Goal: Find specific page/section: Find specific page/section

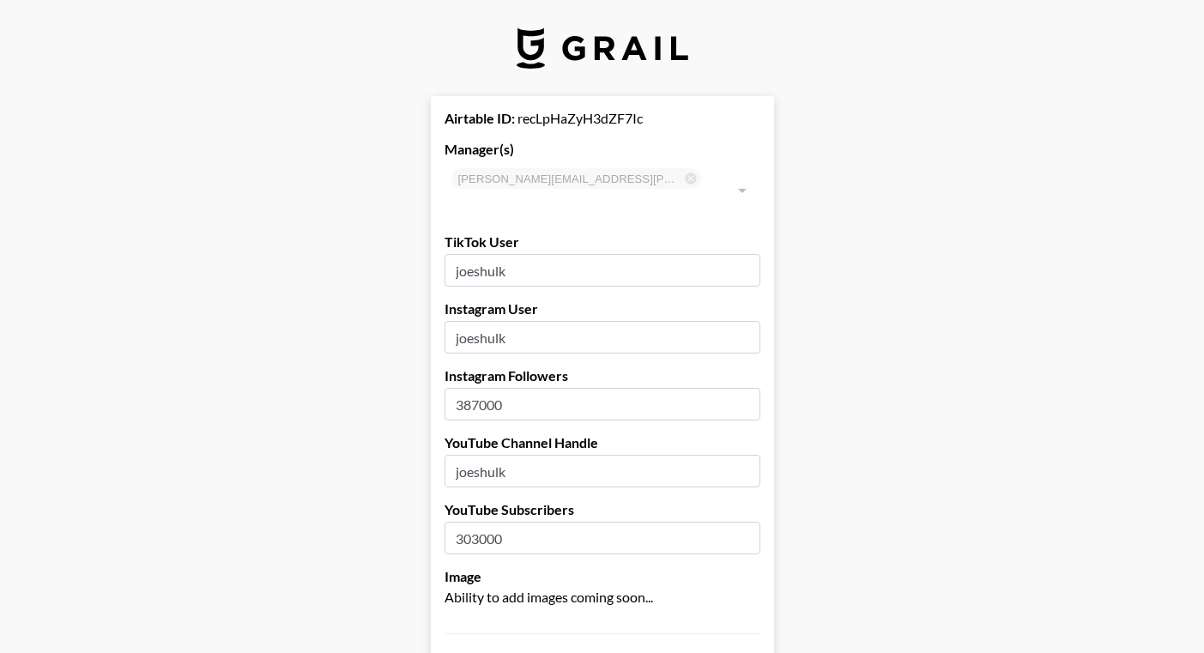
select select "USD"
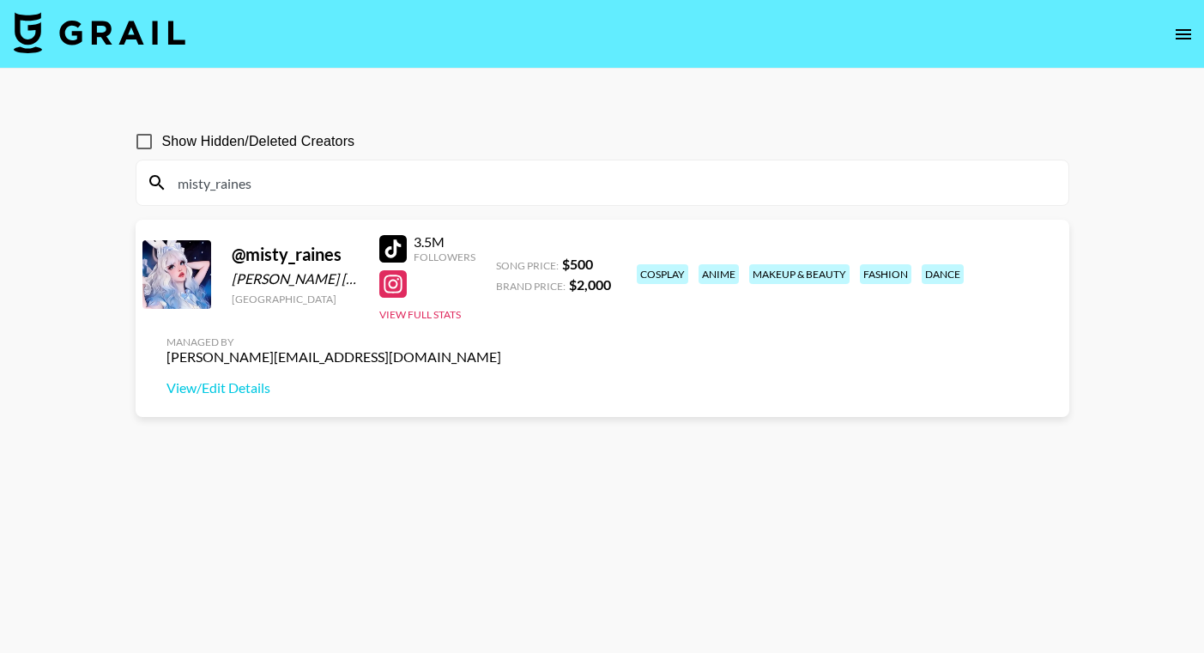
click at [516, 179] on input "misty_raines" at bounding box center [612, 182] width 891 height 27
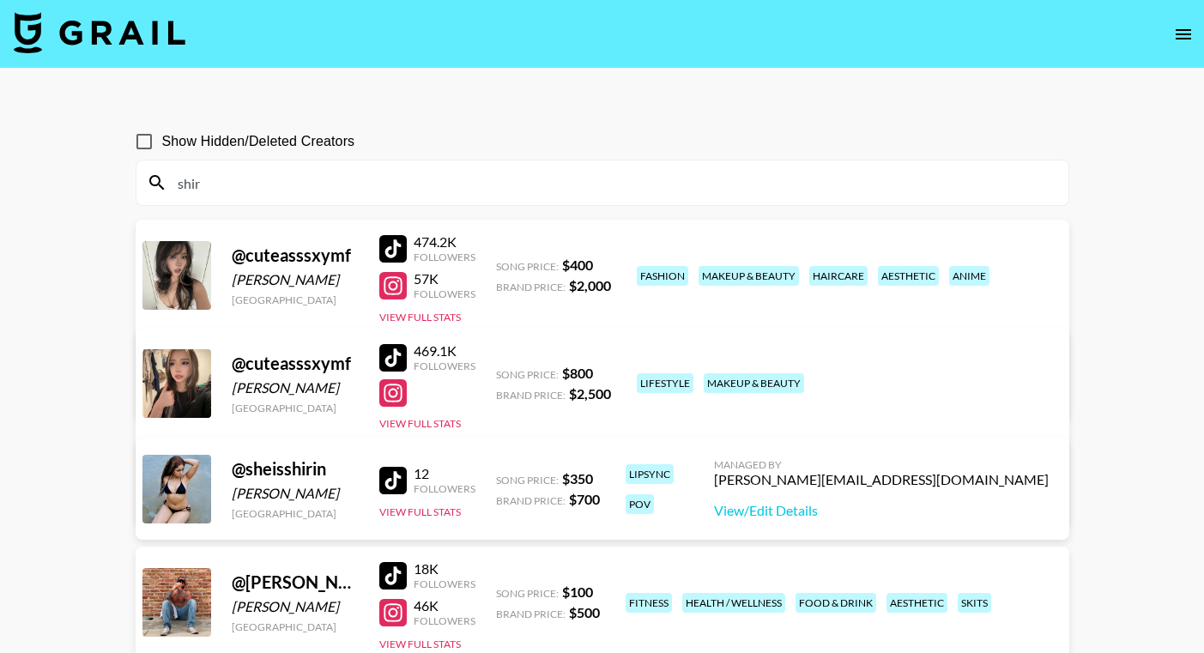
click at [327, 183] on input "shir" at bounding box center [612, 182] width 891 height 27
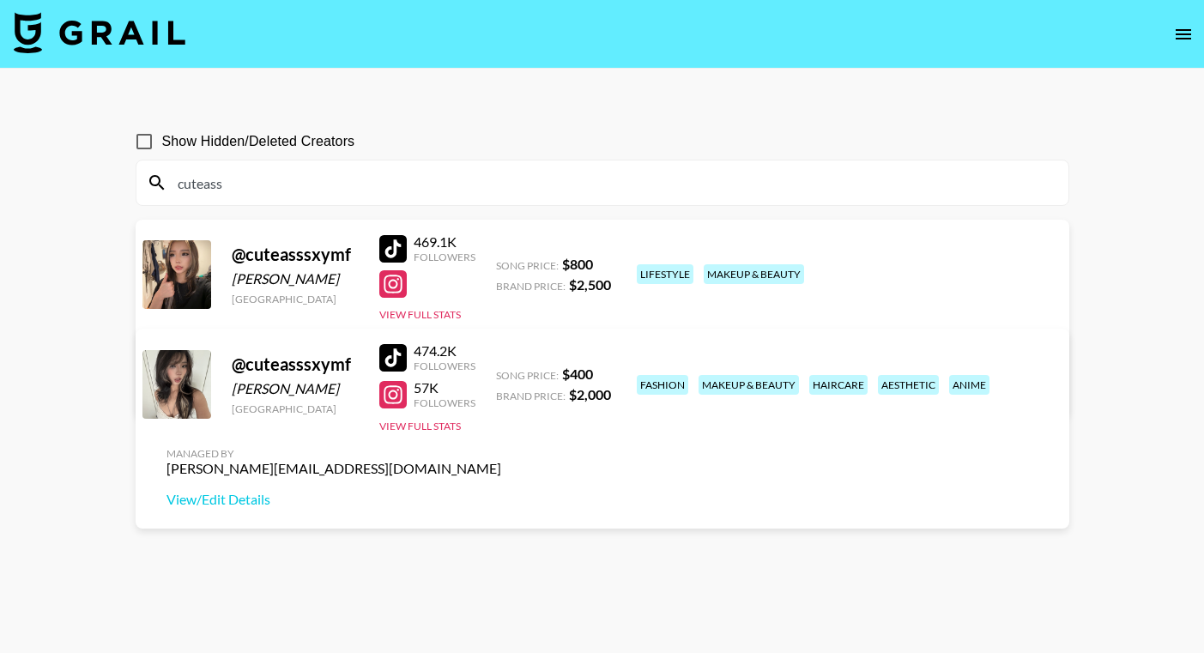
type input "cuteass"
